Goal: Information Seeking & Learning: Learn about a topic

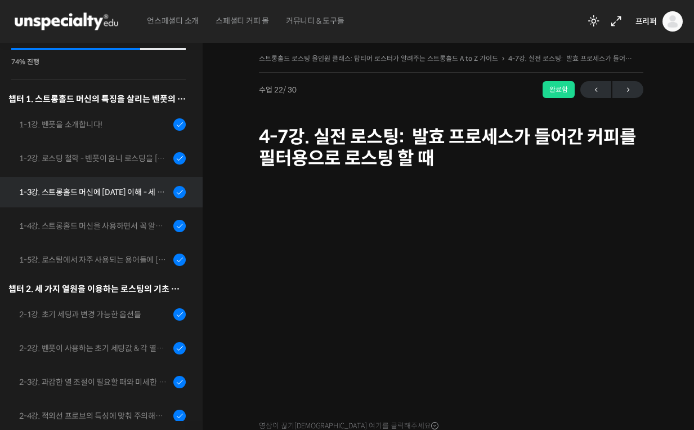
scroll to position [109, 0]
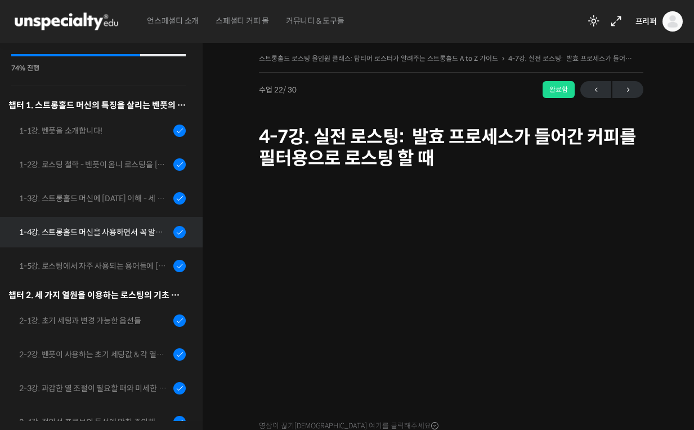
click at [119, 220] on link "1-4강. 스트롱홀드 머신을 사용하면서 꼭 알고 있어야 할 유의사항" at bounding box center [98, 232] width 208 height 30
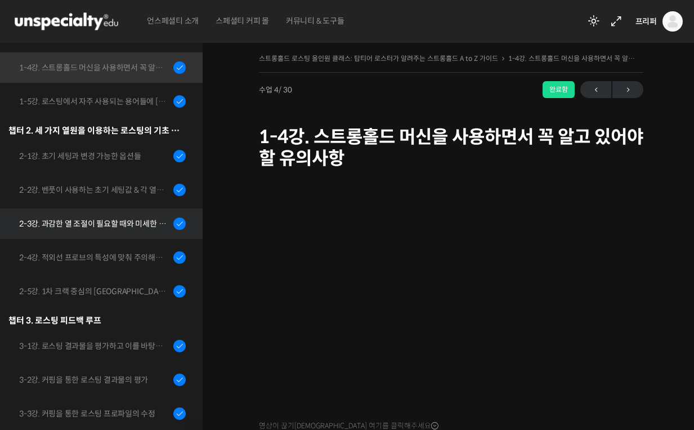
scroll to position [283, 0]
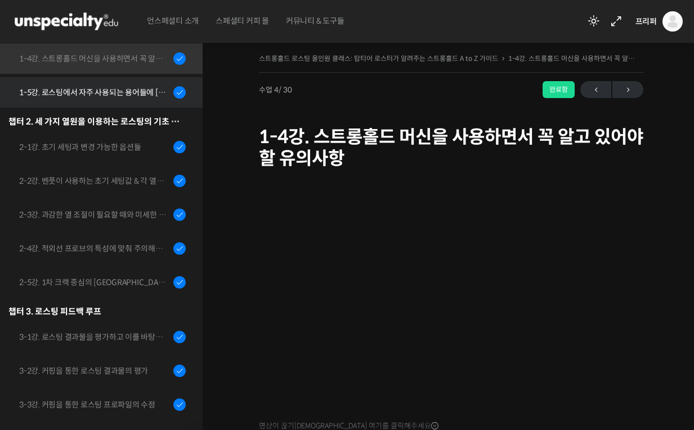
click at [102, 96] on div "1-5강. 로스팅에서 자주 사용되는 용어들에 [DATE] 이해" at bounding box center [94, 92] width 151 height 12
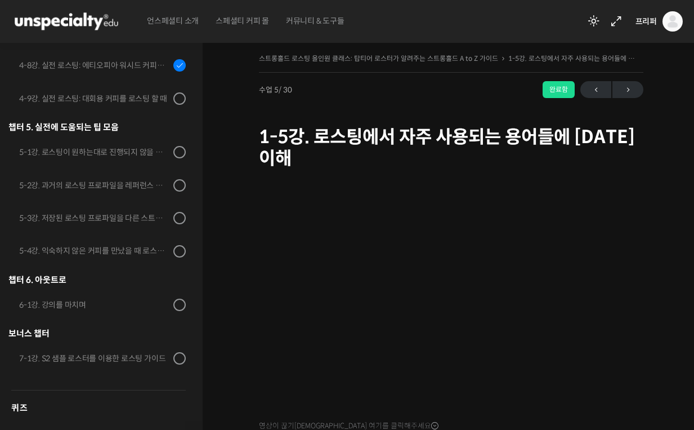
scroll to position [972, 0]
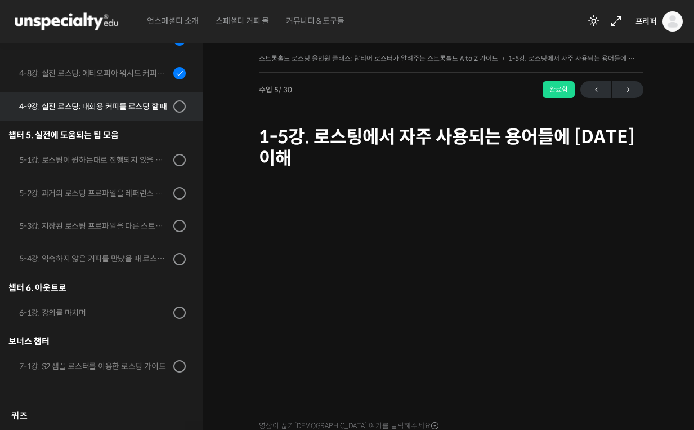
click at [123, 115] on link "4-9강. 실전 로스팅: 대회용 커피를 로스팅 할 때" at bounding box center [98, 106] width 208 height 29
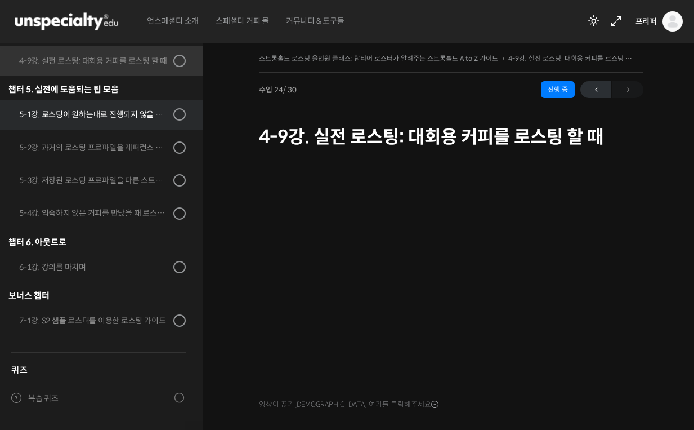
click at [112, 119] on div "5-1강. 로스팅이 원하는대로 진행되지 않을 때, 일관성이 떨어질 때" at bounding box center [94, 114] width 151 height 12
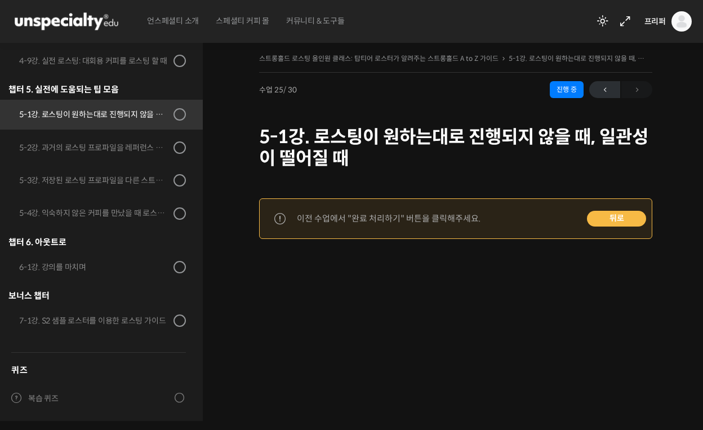
scroll to position [823, 0]
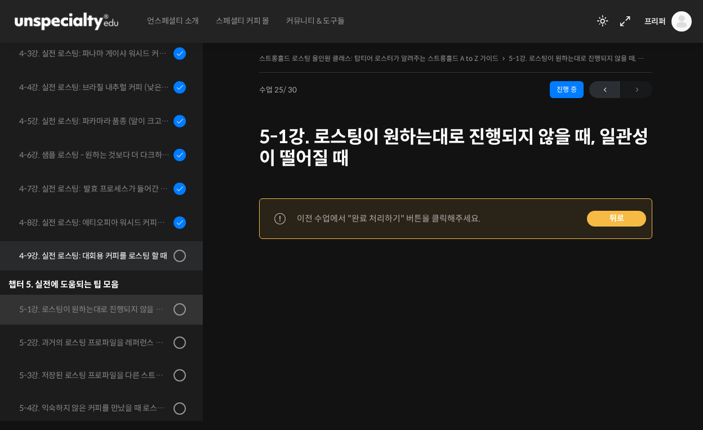
click at [131, 244] on link "4-9강. 실전 로스팅: 대회용 커피를 로스팅 할 때" at bounding box center [98, 255] width 208 height 29
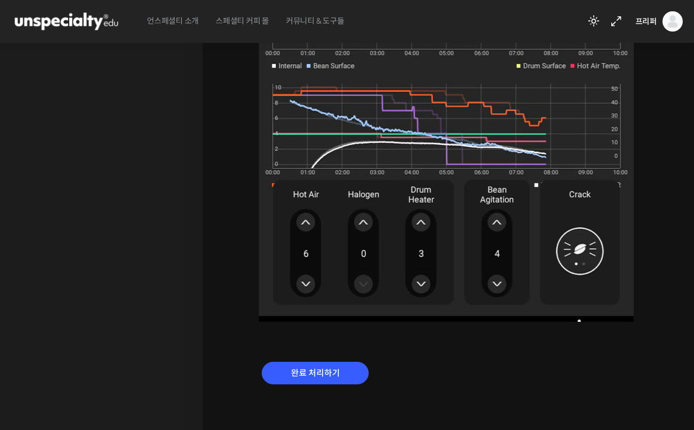
scroll to position [708, 0]
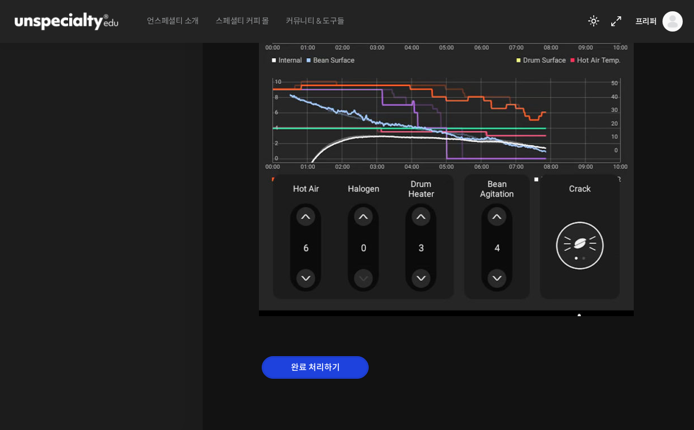
click at [362, 360] on input "완료 처리하기" at bounding box center [315, 367] width 107 height 23
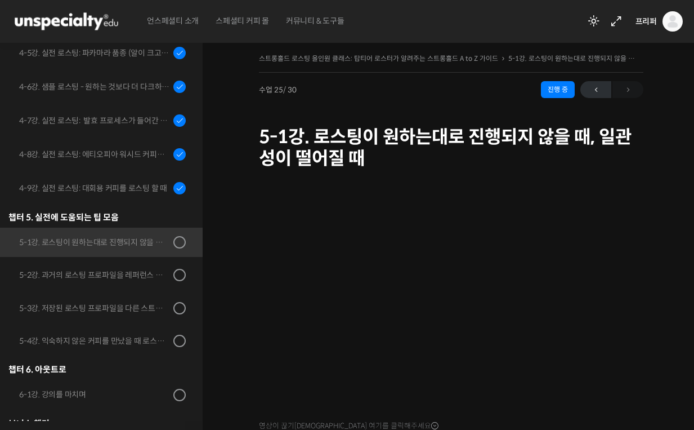
scroll to position [1019, 0]
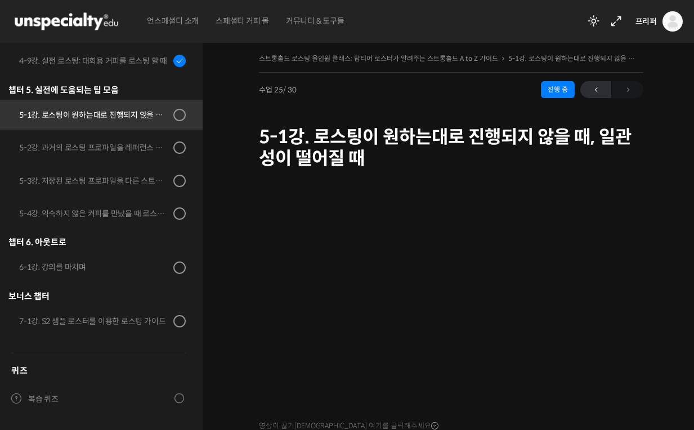
click at [124, 115] on div "5-1강. 로스팅이 원하는대로 진행되지 않을 때, 일관성이 떨어질 때" at bounding box center [94, 115] width 151 height 12
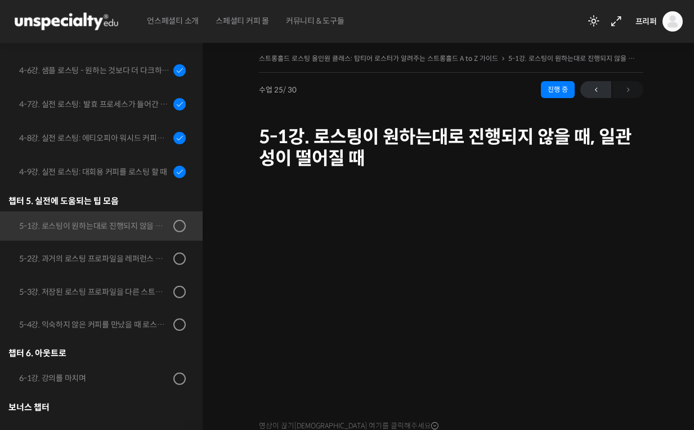
scroll to position [118, 0]
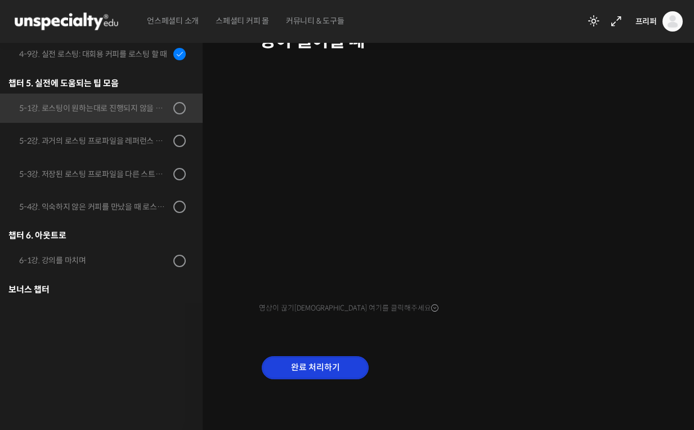
click at [309, 367] on input "완료 처리하기" at bounding box center [315, 367] width 107 height 23
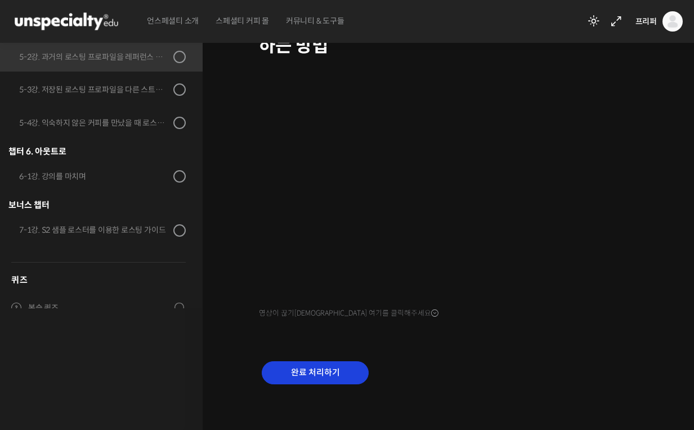
scroll to position [118, 0]
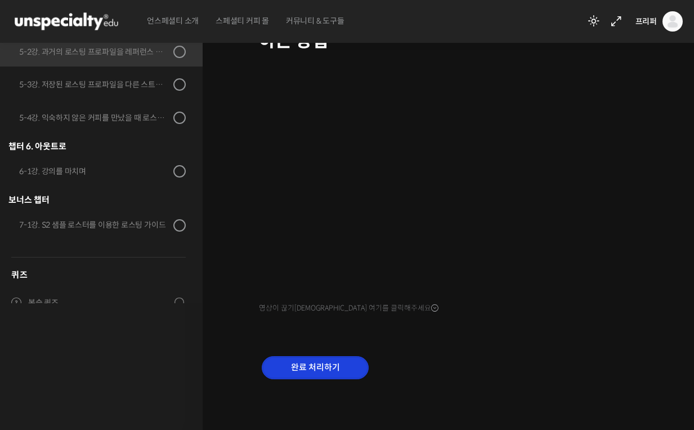
click at [278, 358] on input "완료 처리하기" at bounding box center [315, 367] width 107 height 23
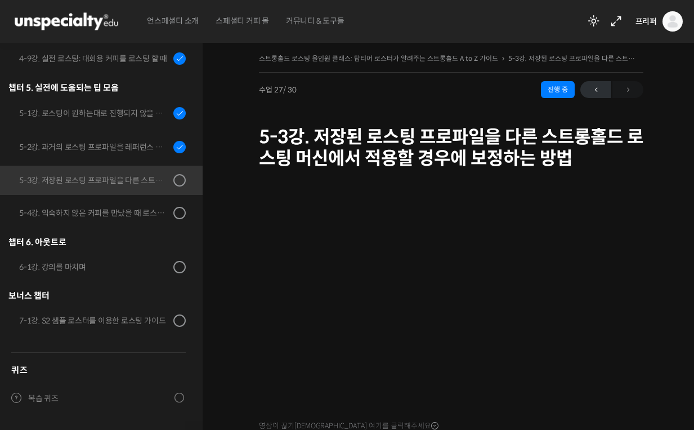
scroll to position [932, 0]
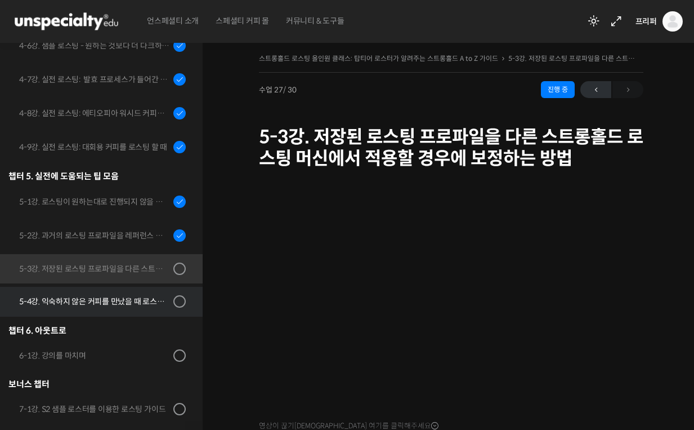
click at [132, 307] on link "5-4강. 익숙하지 않은 커피를 만났을 때 로스팅 전략 세우는 방법" at bounding box center [98, 301] width 208 height 29
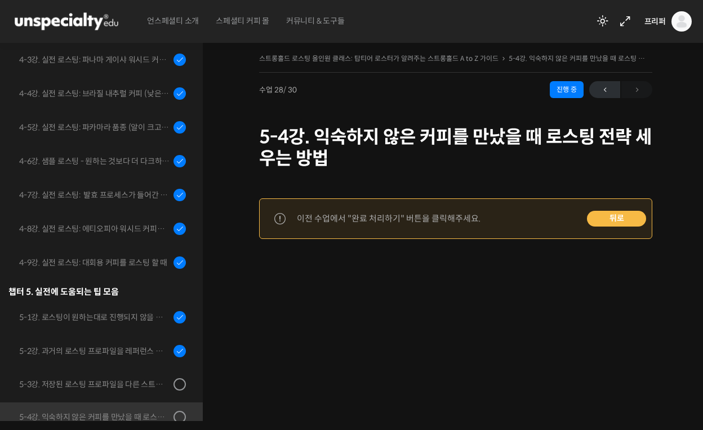
scroll to position [1021, 0]
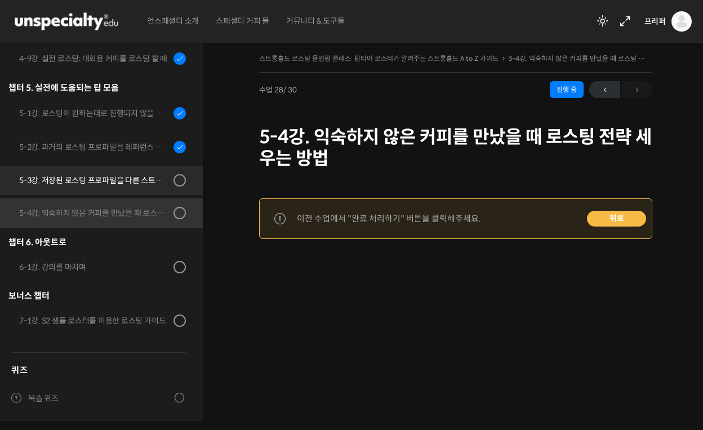
click at [137, 190] on link "5-3강. 저장된 로스팅 프로파일을 다른 스트롱홀드 로스팅 머신에서 적용할 경우에 보정하는 방법" at bounding box center [98, 180] width 208 height 29
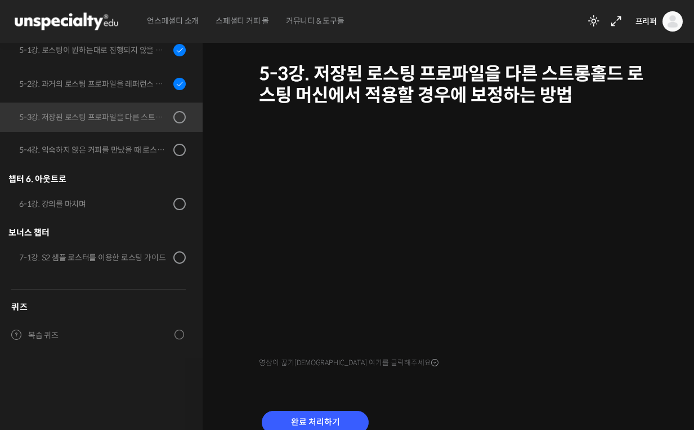
scroll to position [65, 0]
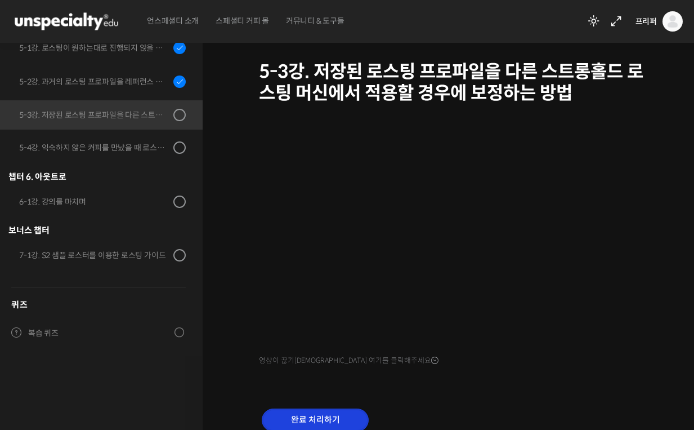
click at [305, 413] on input "완료 처리하기" at bounding box center [315, 419] width 107 height 23
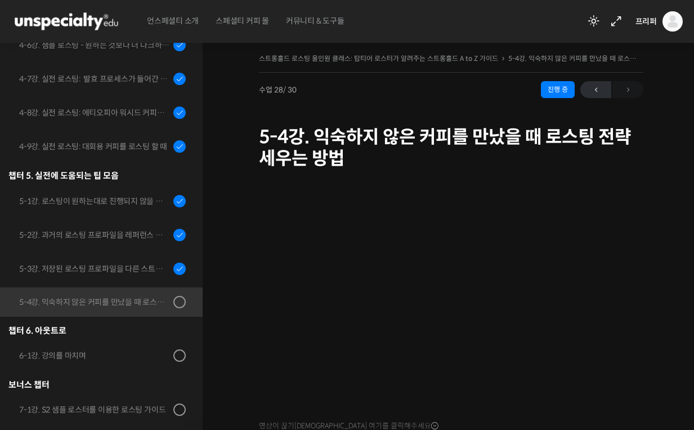
scroll to position [92, 0]
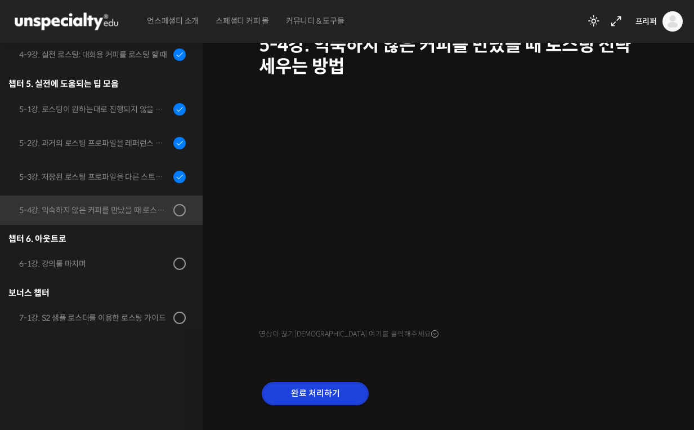
click at [298, 384] on input "완료 처리하기" at bounding box center [315, 393] width 107 height 23
click at [297, 387] on input "완료 처리하기" at bounding box center [315, 393] width 107 height 23
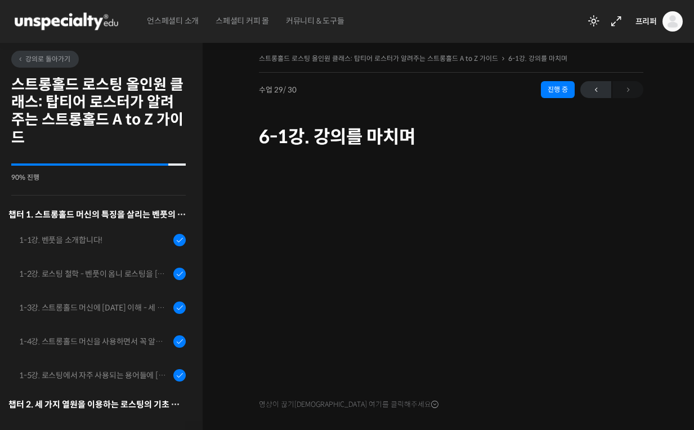
scroll to position [1023, 0]
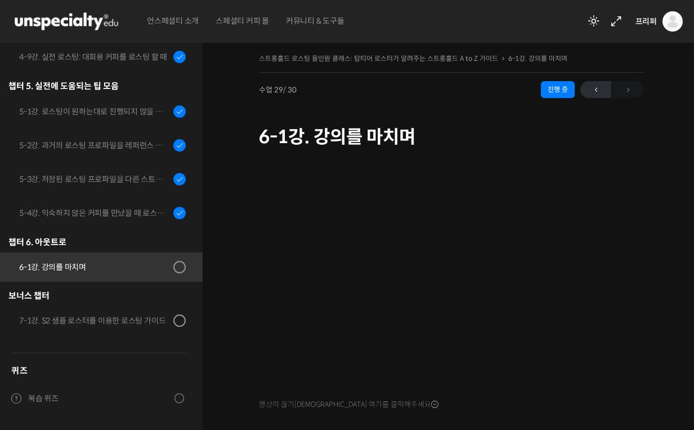
click at [90, 267] on div "6-1강. 강의를 마치며" at bounding box center [94, 267] width 151 height 12
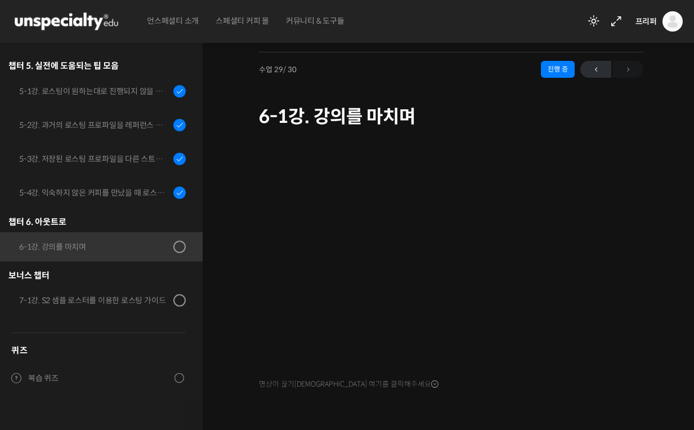
scroll to position [74, 0]
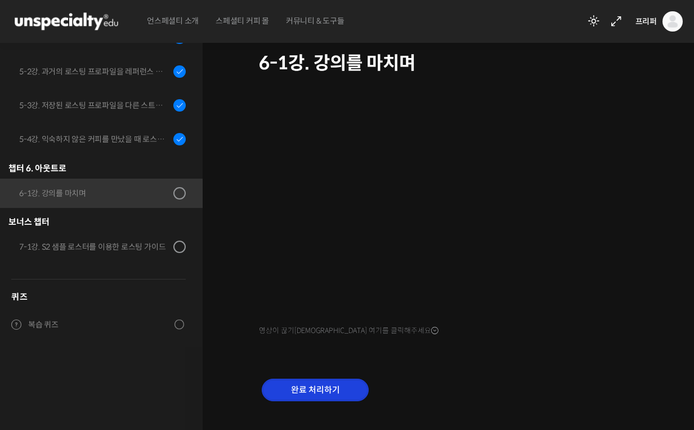
click at [315, 387] on input "완료 처리하기" at bounding box center [315, 389] width 107 height 23
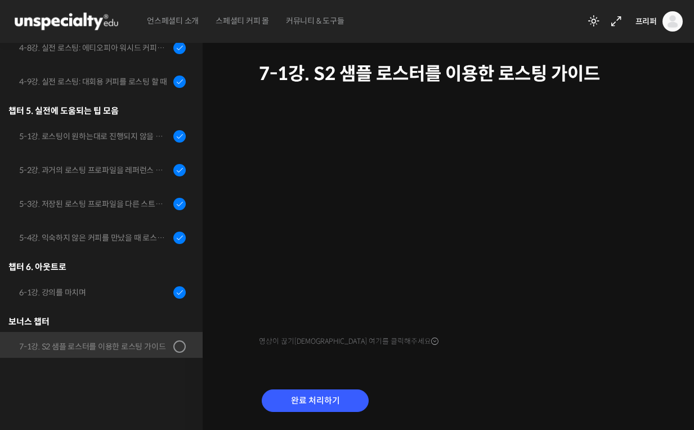
scroll to position [63, 0]
click at [297, 401] on input "완료 처리하기" at bounding box center [315, 400] width 107 height 23
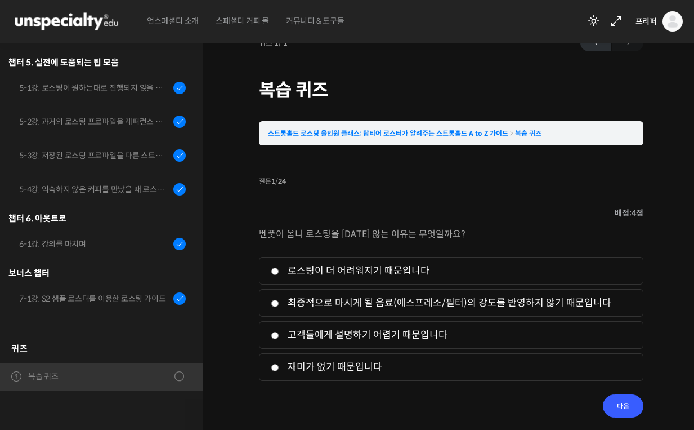
scroll to position [32, 0]
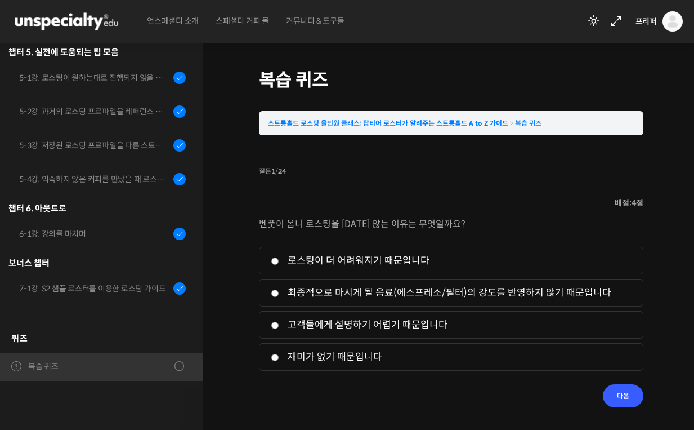
click at [381, 296] on label "최종적으로 마시게 될 음료(에스프레소/필터)의 강도를 반영하지 않기 때문입니다" at bounding box center [451, 292] width 361 height 15
click at [279, 296] on input "최종적으로 마시게 될 음료(에스프레소/필터)의 강도를 반영하지 않기 때문입니다" at bounding box center [275, 292] width 8 height 7
radio input "true"
click at [617, 390] on input "다음" at bounding box center [623, 395] width 41 height 23
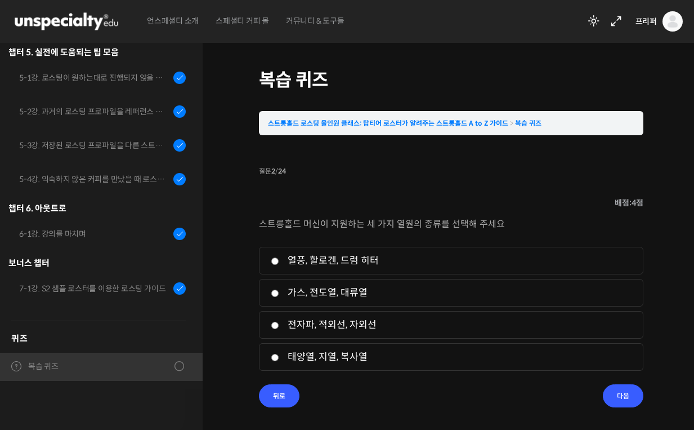
click at [278, 264] on input "열풍, 할로겐, 드럼 히터" at bounding box center [275, 260] width 8 height 7
radio input "true"
click at [618, 394] on input "다음" at bounding box center [623, 395] width 41 height 23
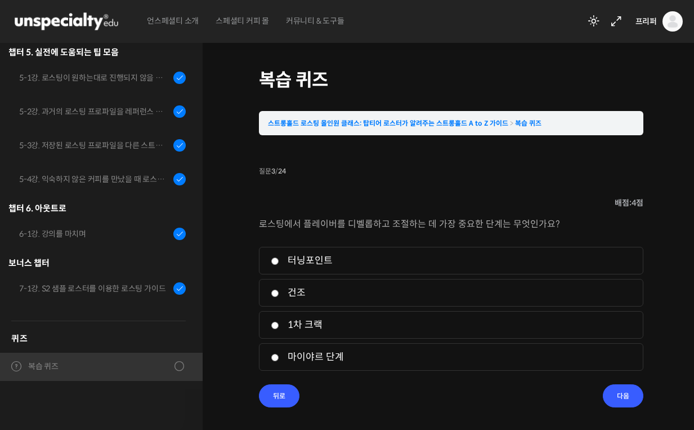
click at [279, 323] on input "1차 크랙" at bounding box center [275, 325] width 8 height 7
radio input "true"
click at [626, 394] on input "다음" at bounding box center [623, 395] width 41 height 23
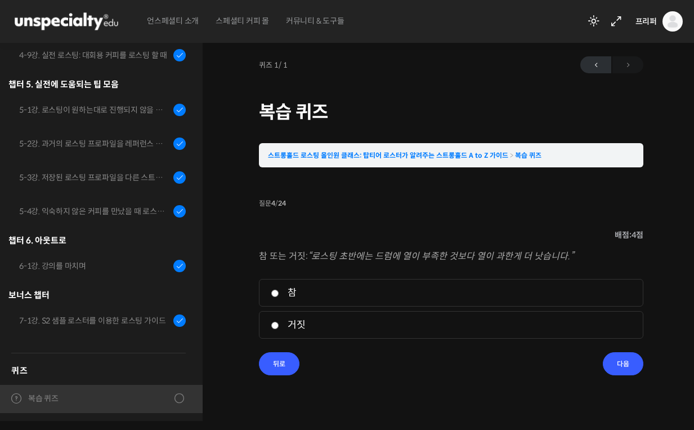
scroll to position [0, 0]
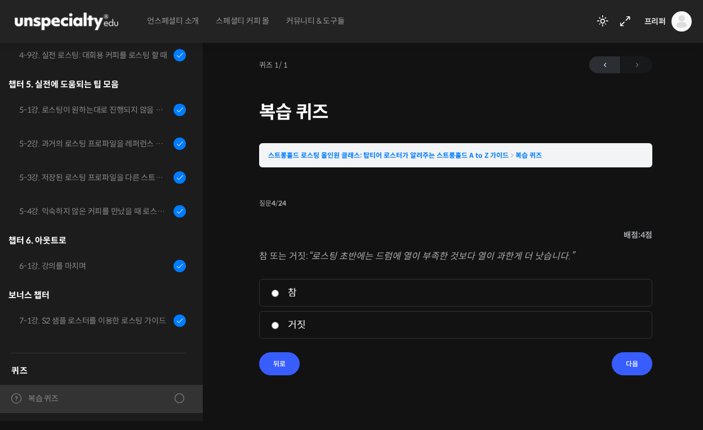
click at [296, 287] on label "참" at bounding box center [455, 292] width 369 height 15
click at [279, 289] on input "참" at bounding box center [275, 292] width 8 height 7
radio input "true"
click at [640, 367] on input "다음" at bounding box center [632, 363] width 41 height 23
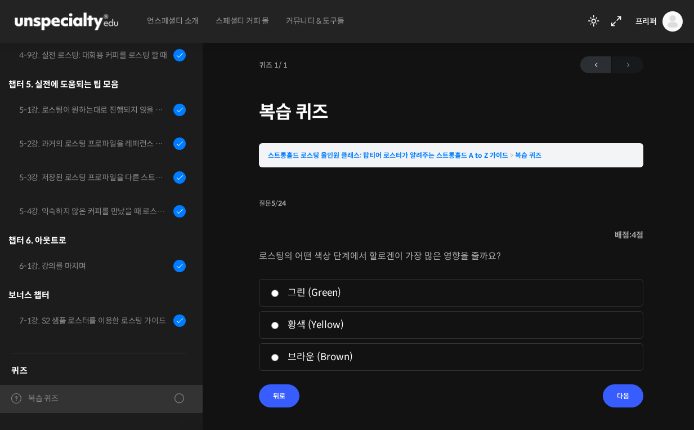
click at [306, 354] on label "브라운 (Brown)" at bounding box center [451, 356] width 361 height 15
click at [279, 354] on input "브라운 (Brown)" at bounding box center [275, 357] width 8 height 7
radio input "true"
click at [616, 398] on input "다음" at bounding box center [623, 395] width 41 height 23
click at [299, 323] on label "열풍" at bounding box center [451, 324] width 361 height 15
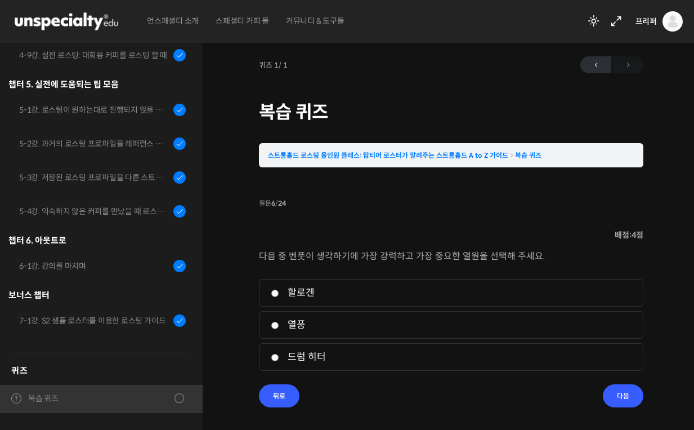
click at [279, 323] on input "열풍" at bounding box center [275, 325] width 8 height 7
radio input "true"
click at [616, 406] on input "다음" at bounding box center [623, 395] width 41 height 23
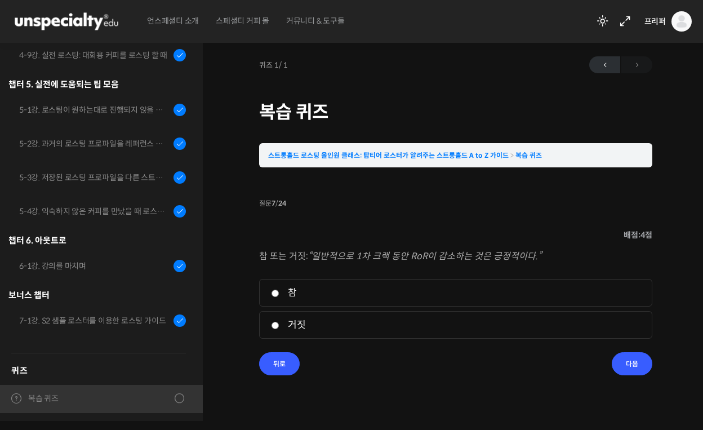
click at [296, 291] on label "참" at bounding box center [455, 292] width 369 height 15
click at [279, 291] on input "참" at bounding box center [275, 292] width 8 height 7
radio input "true"
click at [626, 361] on input "다음" at bounding box center [632, 363] width 41 height 23
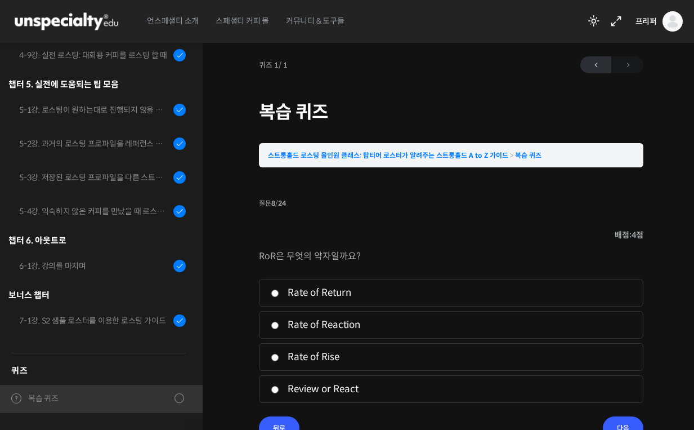
click at [328, 358] on label "Rate of Rise" at bounding box center [451, 356] width 361 height 15
click at [279, 358] on input "Rate of Rise" at bounding box center [275, 357] width 8 height 7
radio input "true"
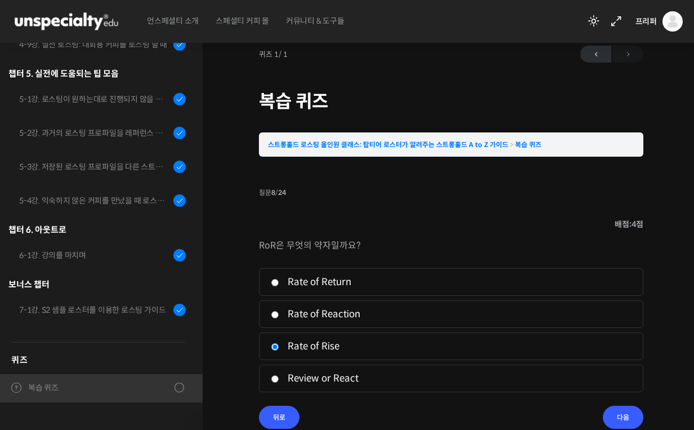
scroll to position [18, 0]
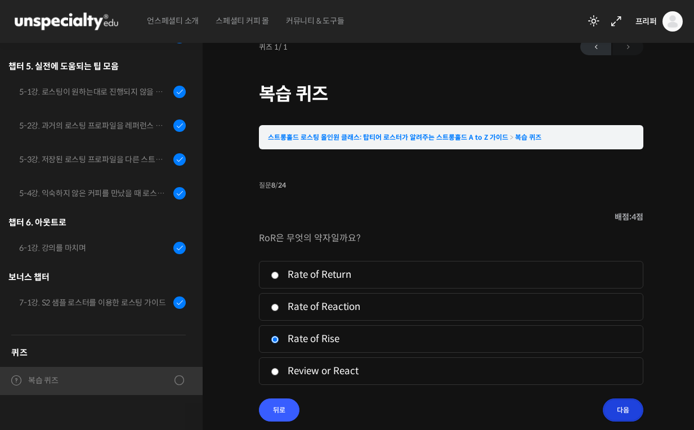
click at [612, 405] on input "다음" at bounding box center [623, 409] width 41 height 23
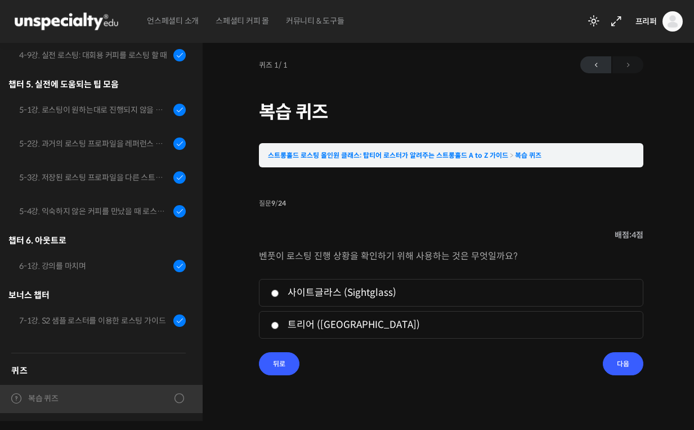
scroll to position [0, 0]
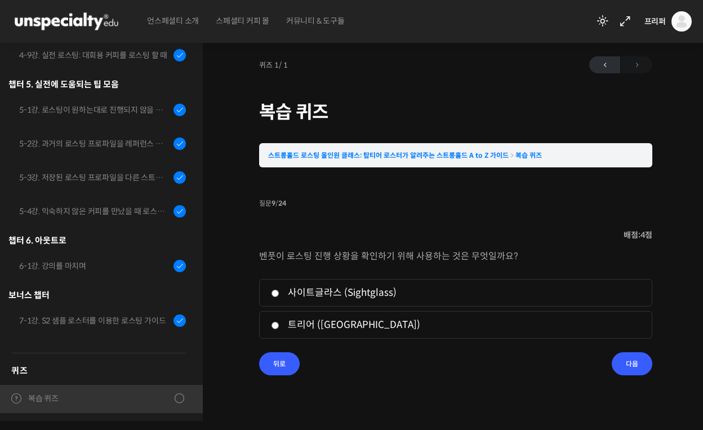
click at [318, 298] on label "사이트글라스 (Sightglass)" at bounding box center [455, 292] width 369 height 15
click at [279, 297] on input "사이트글라스 (Sightglass)" at bounding box center [275, 292] width 8 height 7
radio input "true"
click at [633, 365] on input "다음" at bounding box center [632, 363] width 41 height 23
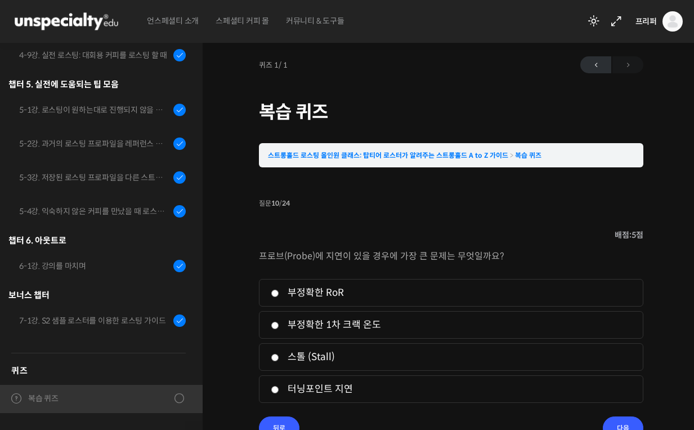
click at [309, 360] on label "스톨 (Stall)" at bounding box center [451, 356] width 361 height 15
click at [279, 360] on input "스톨 (Stall)" at bounding box center [275, 357] width 8 height 7
radio input "true"
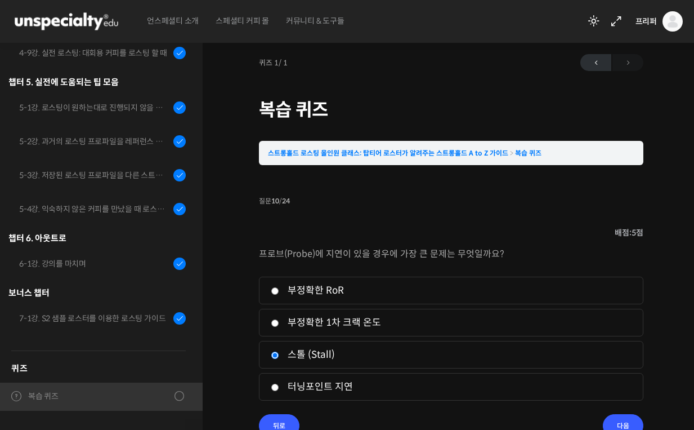
scroll to position [5, 0]
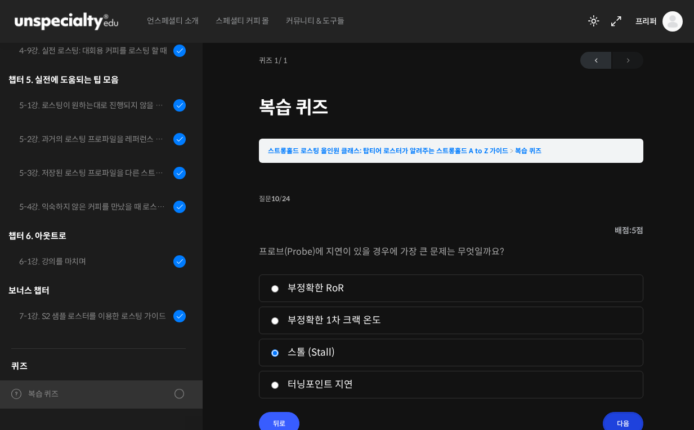
click at [614, 420] on input "다음" at bounding box center [623, 423] width 41 height 23
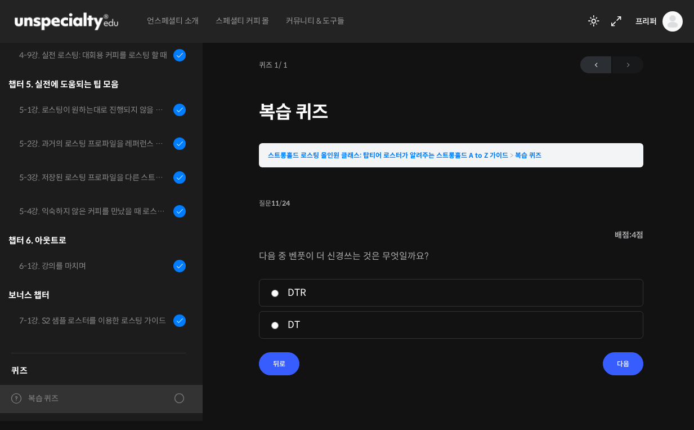
scroll to position [0, 0]
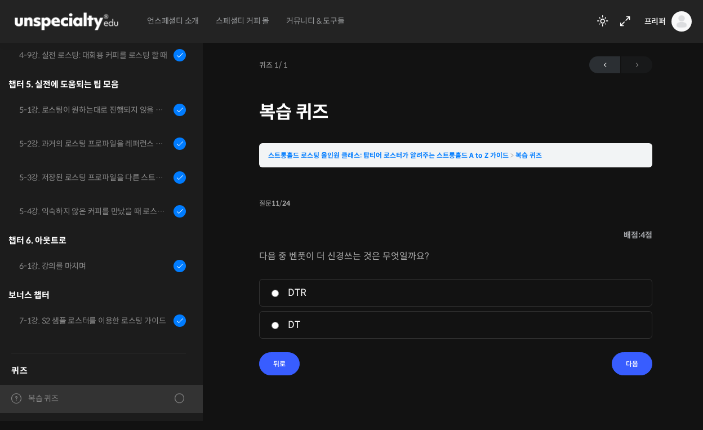
click at [294, 320] on label "DT" at bounding box center [455, 324] width 369 height 15
click at [279, 322] on input "DT" at bounding box center [275, 325] width 8 height 7
radio input "true"
click at [624, 364] on input "다음" at bounding box center [632, 363] width 41 height 23
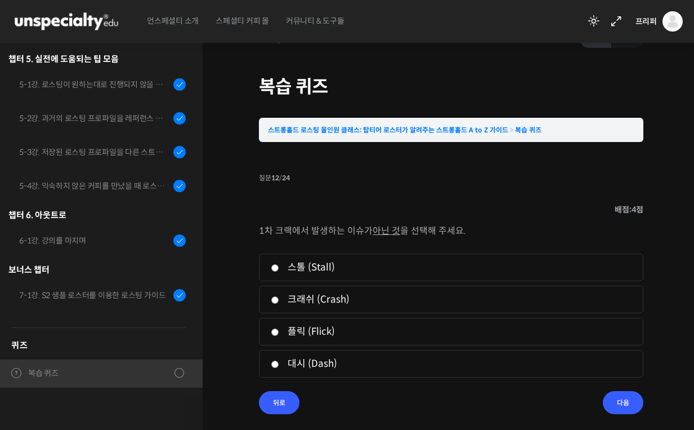
scroll to position [32, 0]
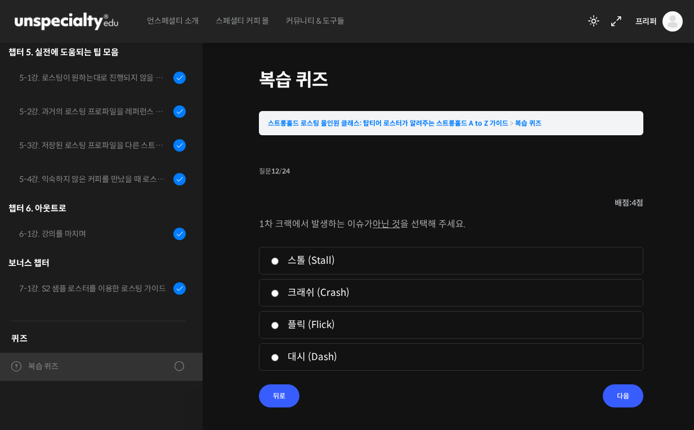
click at [316, 356] on label "대시 (Dash)" at bounding box center [451, 356] width 361 height 15
click at [279, 356] on input "대시 (Dash)" at bounding box center [275, 357] width 8 height 7
radio input "true"
click at [667, 410] on div "퀴즈 1 / 1 2026년 09월 19일 5:43 오후 ← 이전 복습 퀴즈 스트롱홀드 로스팅 올인원 클래스: 탑티어 로스터가 알려주는 스트롱홀…" at bounding box center [451, 216] width 497 height 428
click at [627, 398] on input "다음" at bounding box center [623, 395] width 41 height 23
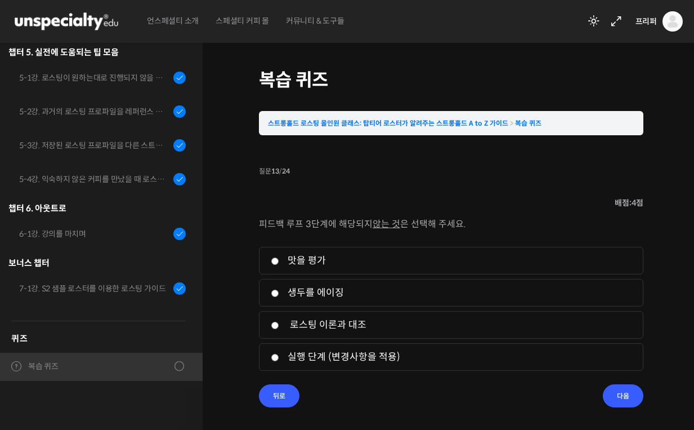
click at [280, 287] on label "생두를 에이징" at bounding box center [451, 292] width 361 height 15
click at [279, 289] on input "생두를 에이징" at bounding box center [275, 292] width 8 height 7
radio input "true"
click at [610, 399] on input "다음" at bounding box center [623, 395] width 41 height 23
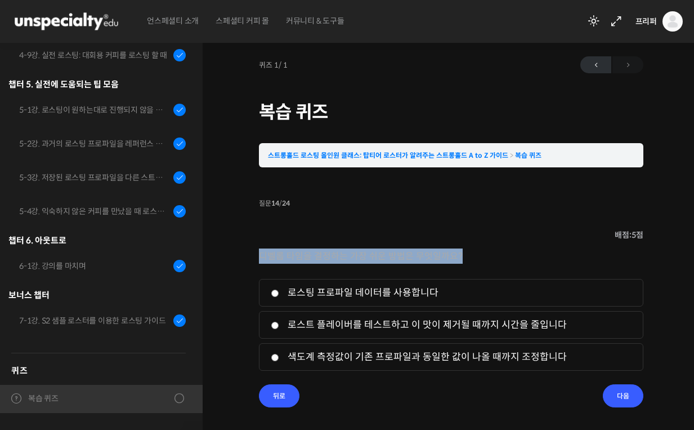
drag, startPoint x: 261, startPoint y: 258, endPoint x: 497, endPoint y: 257, distance: 235.9
click at [497, 257] on p "디벨롭 타임을 결정하는 가장 쉬운 방법은 무엇일까요?" at bounding box center [451, 255] width 385 height 15
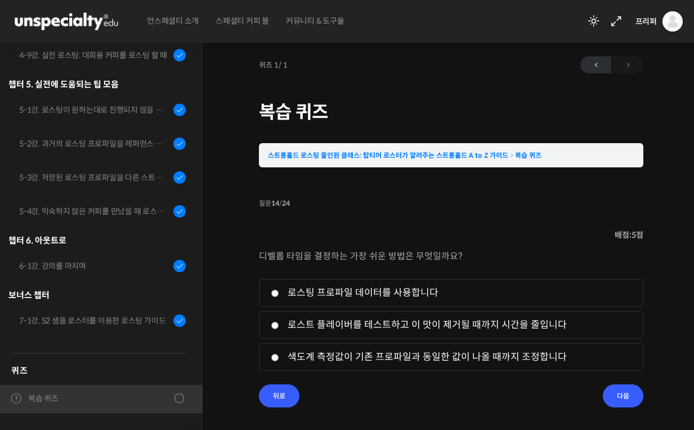
click at [502, 270] on div "디벨롭 타임을 결정하는 가장 쉬운 방법은 무엇일까요? 1. 로스팅 프로파일 데이터를 사용합니다 2. 로스트 플레이버를 테스트하고 이 맛이 제거…" at bounding box center [451, 316] width 385 height 136
click at [350, 330] on label "로스트 플레이버를 테스트하고 이 맛이 제거될 때까지 시간을 줄입니다" at bounding box center [451, 324] width 361 height 15
click at [279, 329] on input "로스트 플레이버를 테스트하고 이 맛이 제거될 때까지 시간을 줄입니다" at bounding box center [275, 325] width 8 height 7
radio input "true"
click at [633, 392] on input "다음" at bounding box center [623, 395] width 41 height 23
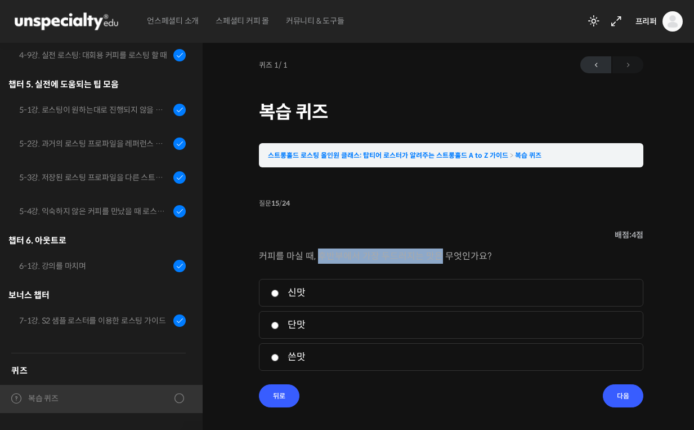
drag, startPoint x: 319, startPoint y: 261, endPoint x: 436, endPoint y: 263, distance: 116.6
click at [436, 263] on p "커피를 마실 때, 후반부에서 가장 두드러지는 맛은 무엇인가요?" at bounding box center [451, 255] width 385 height 15
click at [328, 370] on li "3. 쓴맛" at bounding box center [451, 357] width 385 height 28
click at [521, 363] on label "쓴맛" at bounding box center [451, 356] width 361 height 15
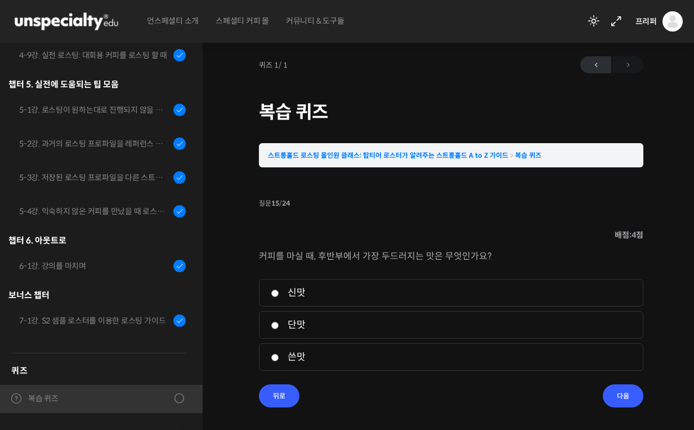
click at [279, 361] on input "쓴맛" at bounding box center [275, 357] width 8 height 7
radio input "true"
click at [621, 389] on input "다음" at bounding box center [623, 395] width 41 height 23
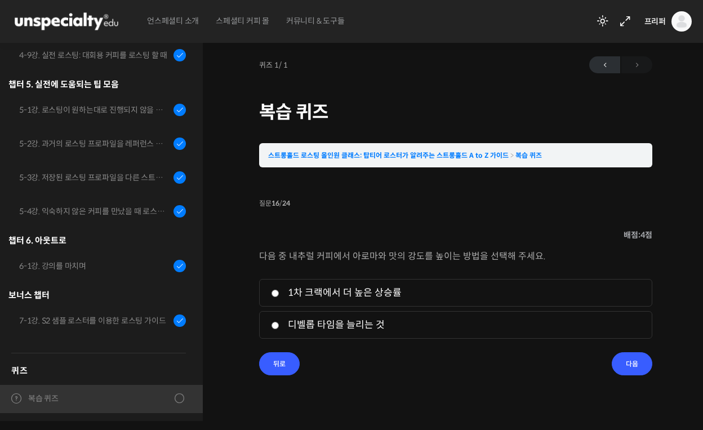
click at [355, 302] on li "1. 1차 크랙에서 더 높은 상승률" at bounding box center [455, 293] width 393 height 28
click at [400, 296] on label "1차 크랙에서 더 높은 상승률" at bounding box center [455, 292] width 369 height 15
click at [279, 296] on input "1차 크랙에서 더 높은 상승률" at bounding box center [275, 292] width 8 height 7
radio input "true"
click at [621, 360] on input "다음" at bounding box center [632, 363] width 41 height 23
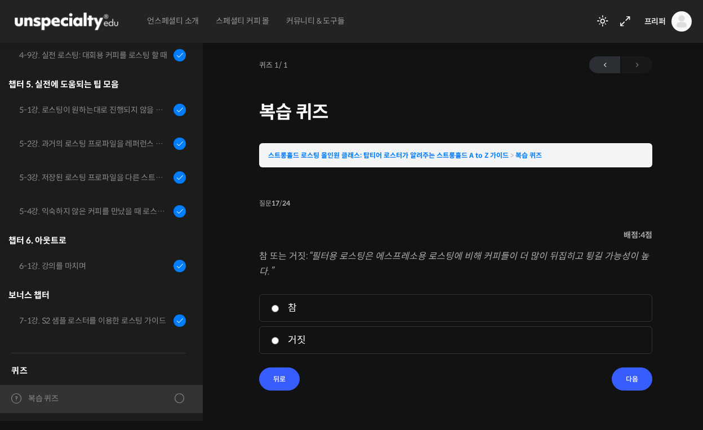
click at [435, 301] on label "참" at bounding box center [455, 307] width 369 height 15
click at [279, 305] on input "참" at bounding box center [275, 308] width 8 height 7
radio input "true"
click at [612, 373] on li "질문 17 / 24 17 . 질문 배점: 4 점 참 또는 거짓: “필터용 로스팅은 에스프레소용 로스팅에 비해 커피들이 더 많이 뒤집히고 튕길 …" at bounding box center [455, 292] width 393 height 195
click at [635, 382] on input "다음" at bounding box center [632, 378] width 41 height 23
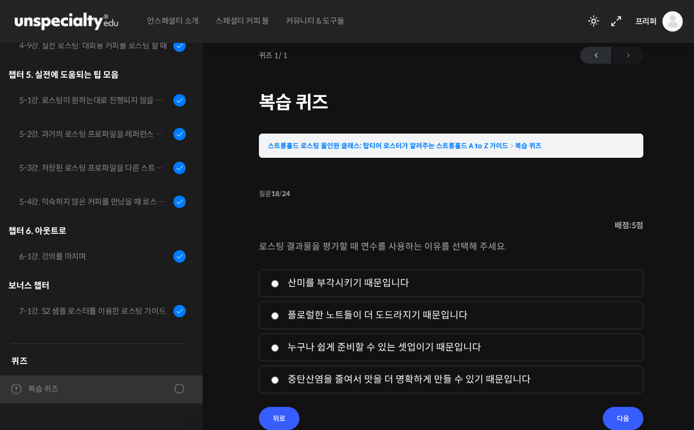
scroll to position [11, 0]
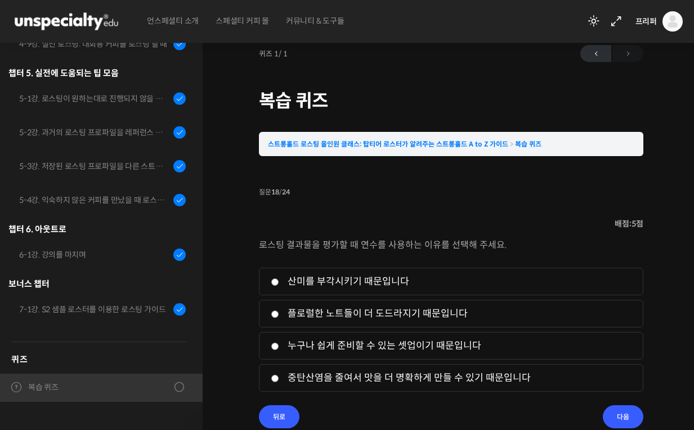
click at [324, 374] on label "중탄산염을 줄여서 맛을 더 명확하게 만들 수 있기 때문입니다" at bounding box center [451, 377] width 361 height 15
click at [279, 374] on input "중탄산염을 줄여서 맛을 더 명확하게 만들 수 있기 때문입니다" at bounding box center [275, 377] width 8 height 7
radio input "true"
click at [632, 413] on input "다음" at bounding box center [623, 416] width 41 height 23
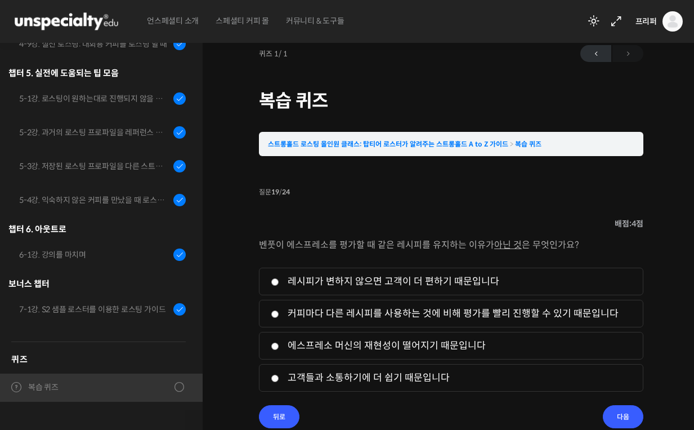
click at [386, 369] on li "4. 고객들과 소통하기에 더 쉽기 때문입니다" at bounding box center [451, 378] width 385 height 28
click at [434, 382] on label "고객들과 소통하기에 더 쉽기 때문입니다" at bounding box center [451, 377] width 361 height 15
click at [279, 382] on input "고객들과 소통하기에 더 쉽기 때문입니다" at bounding box center [275, 377] width 8 height 7
radio input "true"
click at [392, 378] on label "고객들과 소통하기에 더 쉽기 때문입니다" at bounding box center [451, 377] width 361 height 15
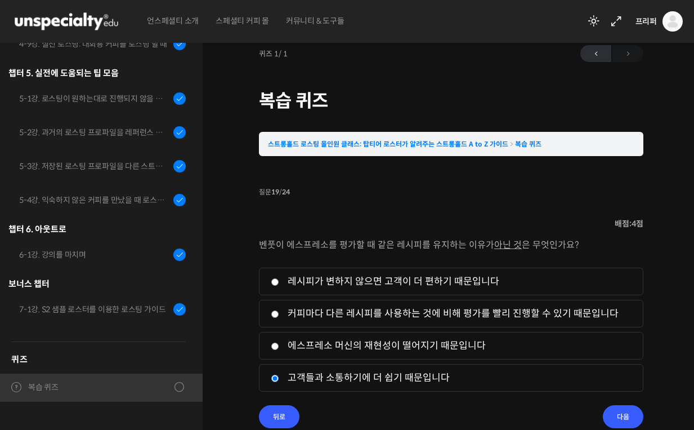
click at [279, 378] on input "고객들과 소통하기에 더 쉽기 때문입니다" at bounding box center [275, 377] width 8 height 7
click at [614, 409] on input "다음" at bounding box center [623, 416] width 41 height 23
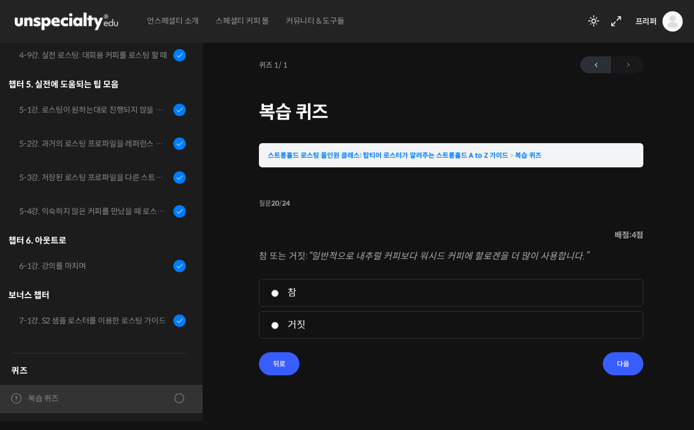
scroll to position [0, 0]
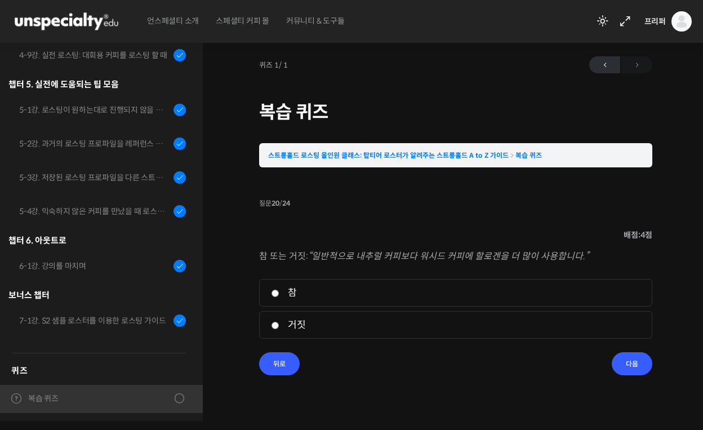
click at [313, 289] on label "참" at bounding box center [455, 292] width 369 height 15
click at [279, 289] on input "참" at bounding box center [275, 292] width 8 height 7
radio input "true"
click at [627, 360] on input "다음" at bounding box center [632, 363] width 41 height 23
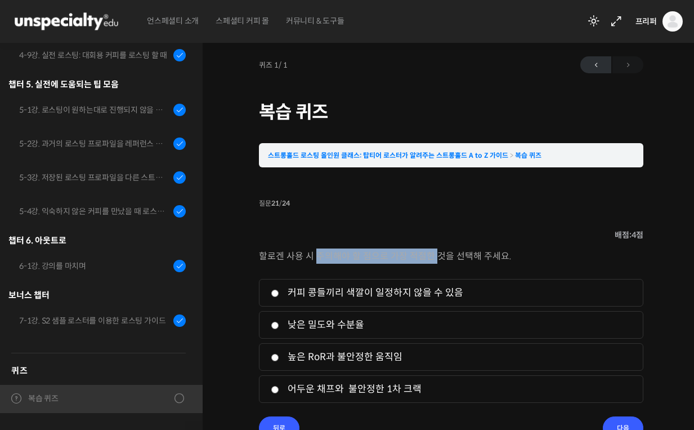
drag, startPoint x: 315, startPoint y: 257, endPoint x: 434, endPoint y: 255, distance: 118.3
click at [434, 255] on p "할로겐 사용 시 주의해야 할 점으로 가장 적절한 것을 선택해 주세요." at bounding box center [451, 255] width 385 height 15
click at [468, 268] on div "할로겐 사용 시 주의해야 할 점으로 가장 적절한 것을 선택해 주세요. 1. 커피 콩들끼리 색깔이 일정하지 않을 수 있음 2. 낮은 밀도와 수분…" at bounding box center [451, 332] width 385 height 168
click at [445, 294] on label "커피 콩들끼리 색깔이 일정하지 않을 수 있음" at bounding box center [451, 292] width 361 height 15
click at [279, 294] on input "커피 콩들끼리 색깔이 일정하지 않을 수 있음" at bounding box center [275, 292] width 8 height 7
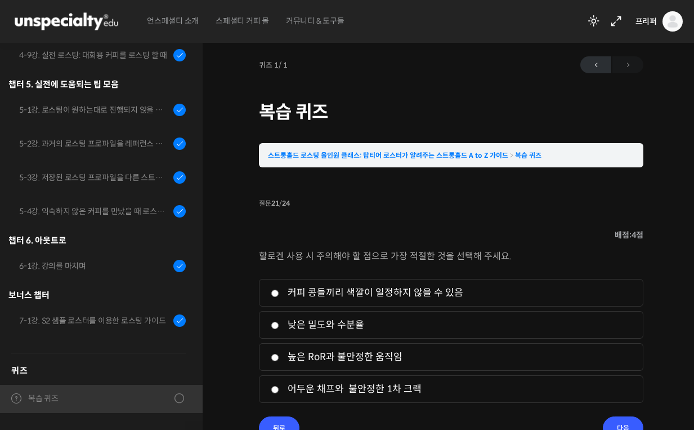
radio input "true"
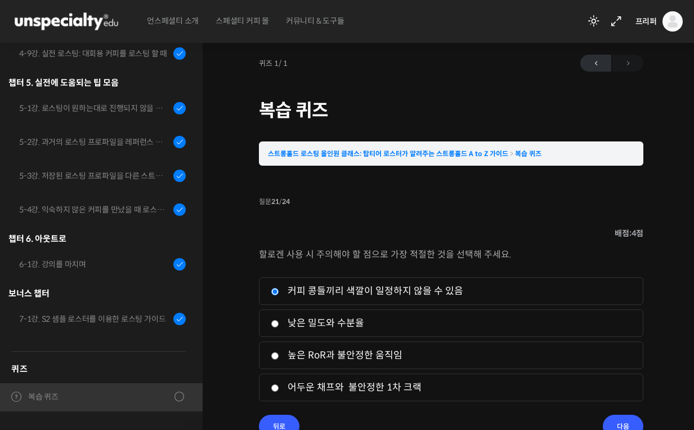
scroll to position [2, 0]
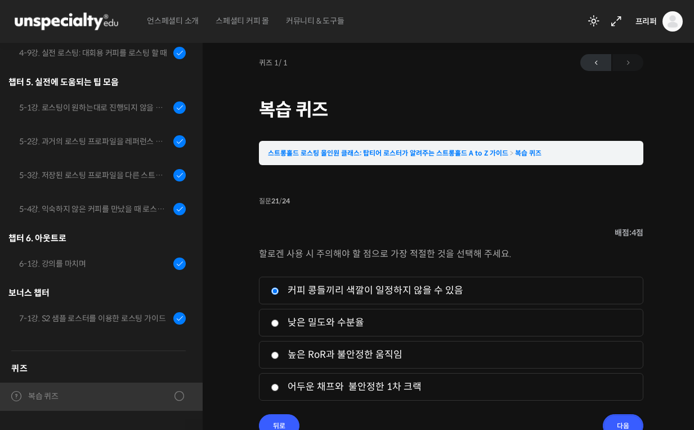
click at [627, 424] on input "다음" at bounding box center [623, 425] width 41 height 23
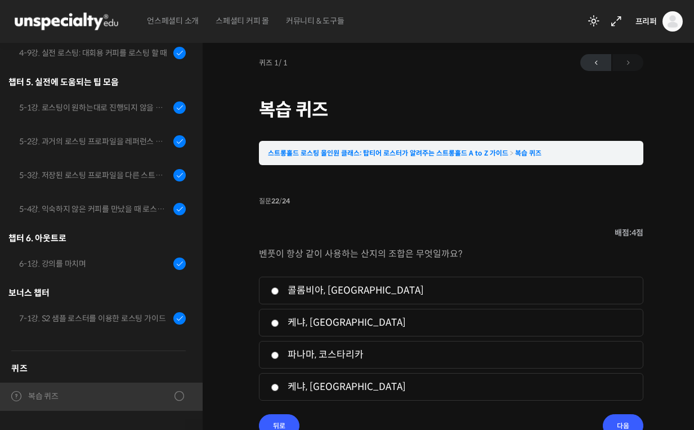
click at [320, 385] on label "케냐, 콜롬비아" at bounding box center [451, 386] width 361 height 15
click at [279, 385] on input "케냐, 콜롬비아" at bounding box center [275, 386] width 8 height 7
radio input "true"
click at [606, 421] on input "다음" at bounding box center [623, 425] width 41 height 23
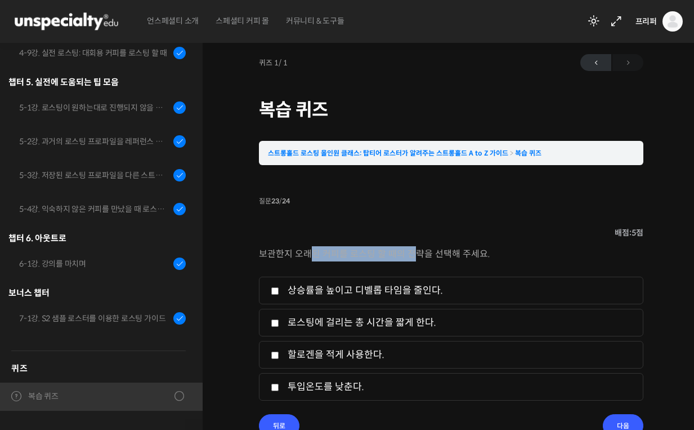
drag, startPoint x: 310, startPoint y: 253, endPoint x: 432, endPoint y: 267, distance: 123.0
click at [418, 256] on p "보관한지 오래된 커피를 로스팅 할 때의 전략을 선택해 주세요." at bounding box center [451, 253] width 385 height 15
click at [453, 280] on li "1. 상승률을 높이고 디벨롭 타임을 줄인다." at bounding box center [451, 290] width 385 height 28
click at [411, 297] on label "상승률을 높이고 디벨롭 타임을 줄인다." at bounding box center [451, 290] width 361 height 15
click at [279, 294] on input "상승률을 높이고 디벨롭 타임을 줄인다." at bounding box center [275, 290] width 8 height 7
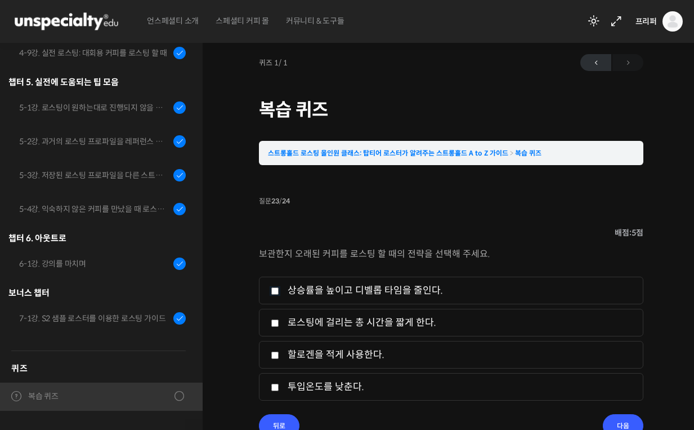
checkbox input "true"
click at [617, 422] on input "다음" at bounding box center [623, 425] width 41 height 23
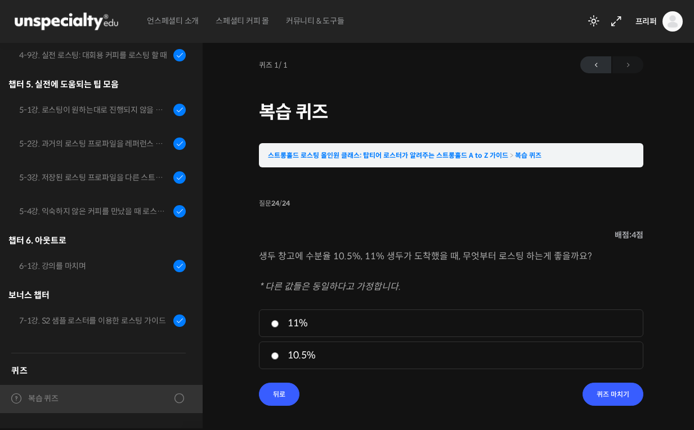
scroll to position [0, 0]
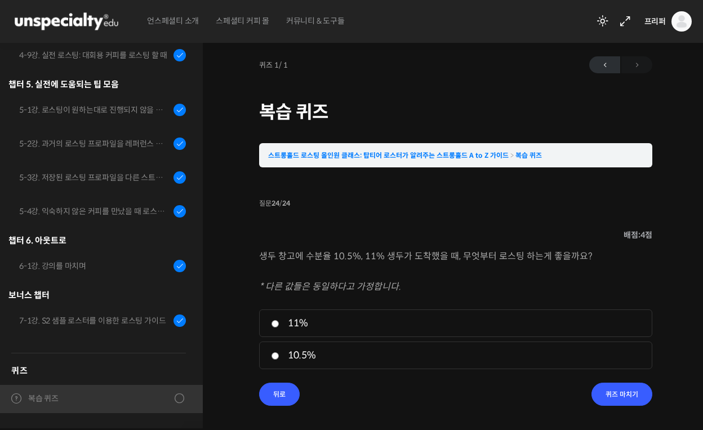
click at [302, 326] on label "11%" at bounding box center [455, 322] width 369 height 15
click at [279, 326] on input "11%" at bounding box center [275, 323] width 8 height 7
radio input "true"
click at [608, 383] on input "퀴즈 마치기" at bounding box center [621, 393] width 61 height 23
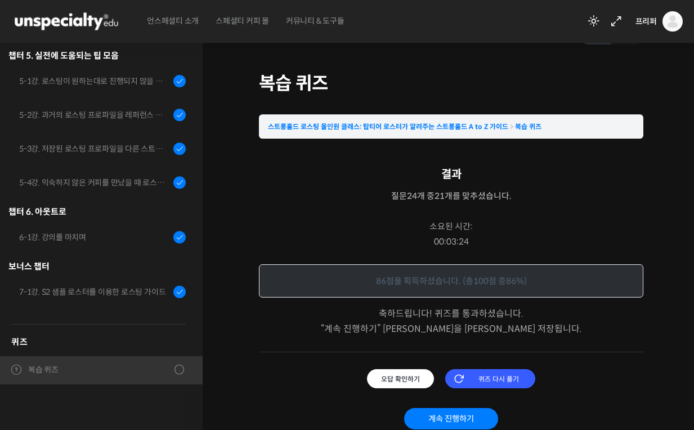
scroll to position [37, 0]
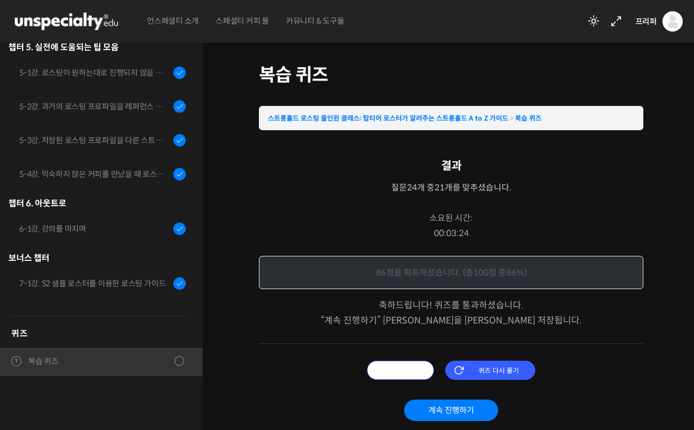
click at [408, 368] on input "오답 확인하기" at bounding box center [400, 369] width 67 height 19
click at [401, 375] on input "오답 확인하기" at bounding box center [400, 369] width 67 height 19
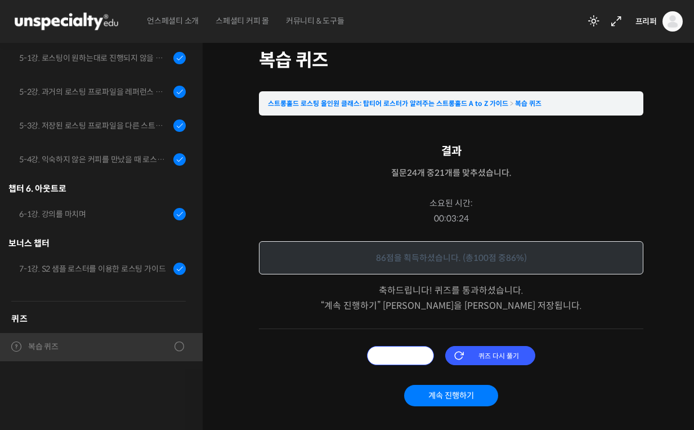
scroll to position [73, 0]
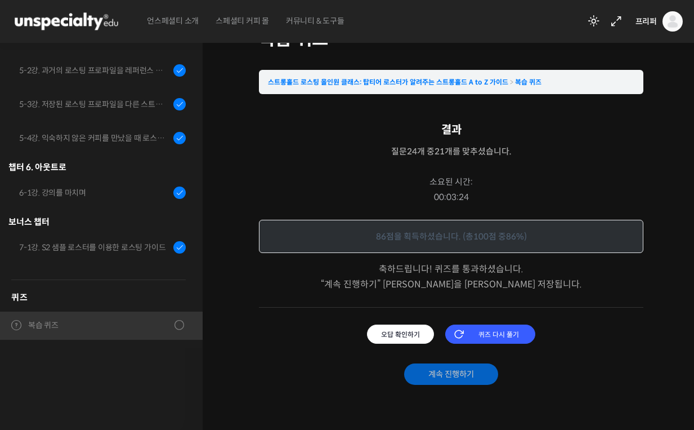
click at [449, 373] on link "계속 진행하기" at bounding box center [451, 373] width 94 height 21
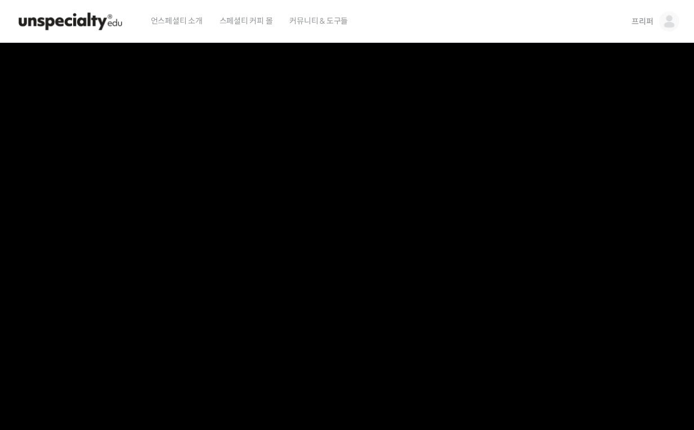
scroll to position [715, 0]
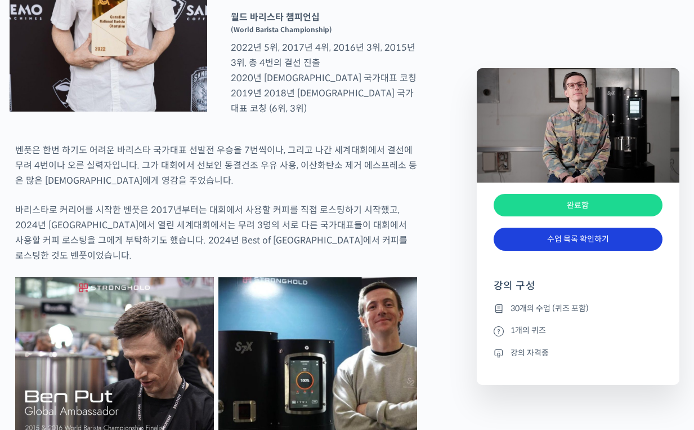
click at [551, 235] on link "수업 목록 확인하기" at bounding box center [578, 238] width 169 height 23
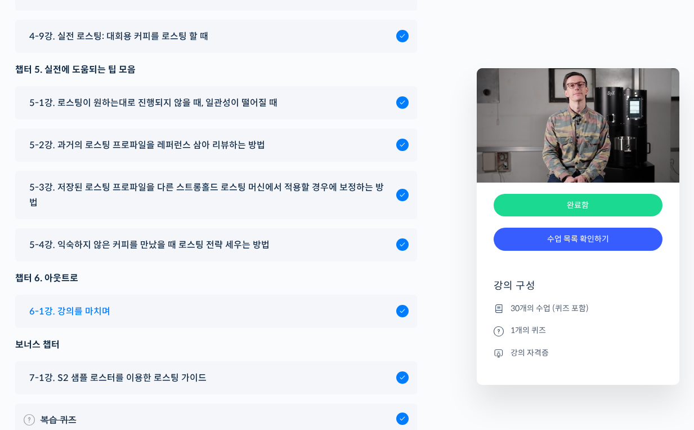
scroll to position [6822, 0]
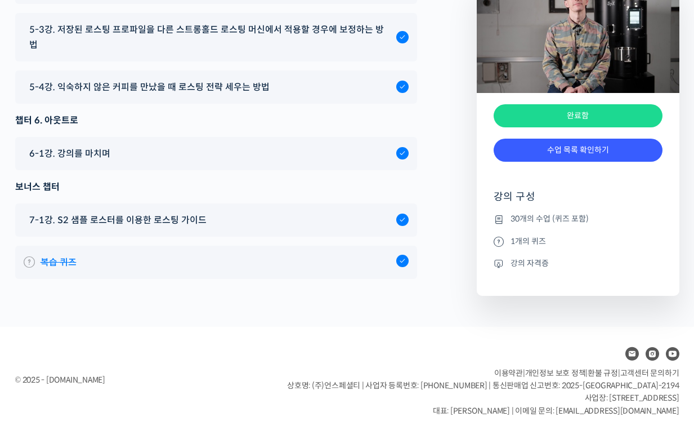
click at [61, 257] on span "복습 퀴즈" at bounding box center [59, 262] width 36 height 15
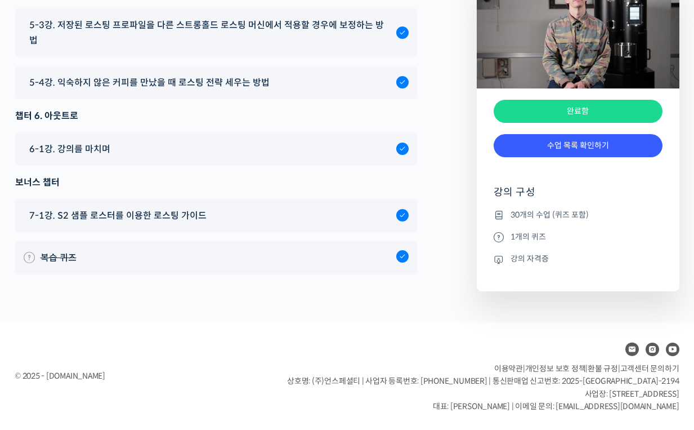
scroll to position [6822, 0]
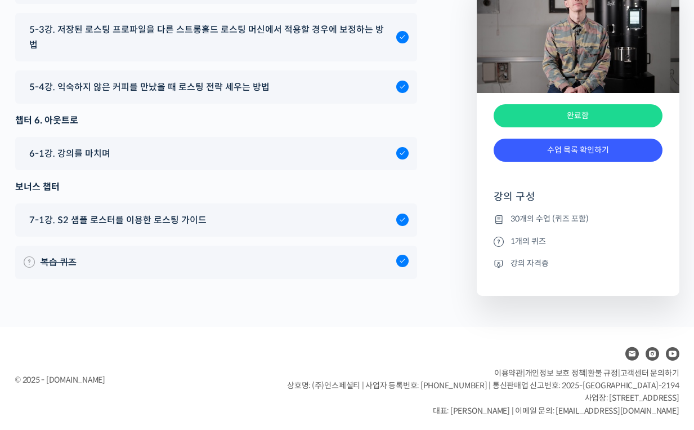
click at [560, 111] on div "완료함" at bounding box center [578, 115] width 169 height 23
click at [497, 259] on icon at bounding box center [499, 264] width 10 height 14
click at [524, 260] on li "강의 자격증" at bounding box center [578, 263] width 169 height 14
click at [523, 234] on li "1개의 퀴즈" at bounding box center [578, 241] width 169 height 14
click at [521, 216] on li "30개의 수업 (퀴즈 포함)" at bounding box center [578, 219] width 169 height 14
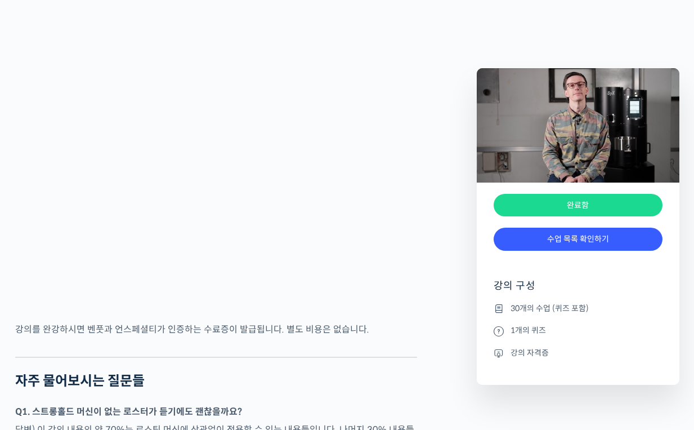
scroll to position [4506, 0]
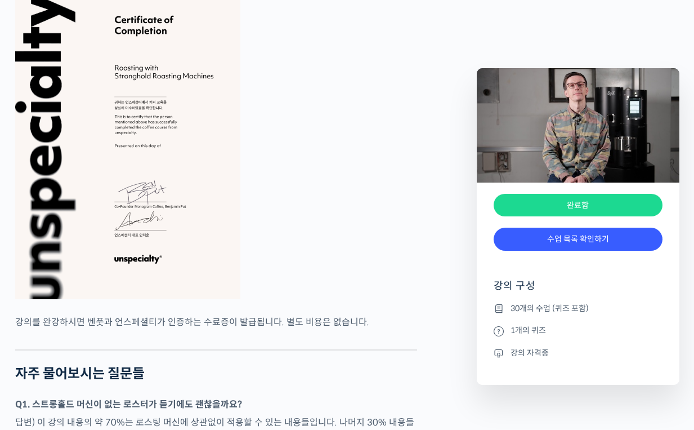
click at [176, 198] on img at bounding box center [127, 139] width 225 height 319
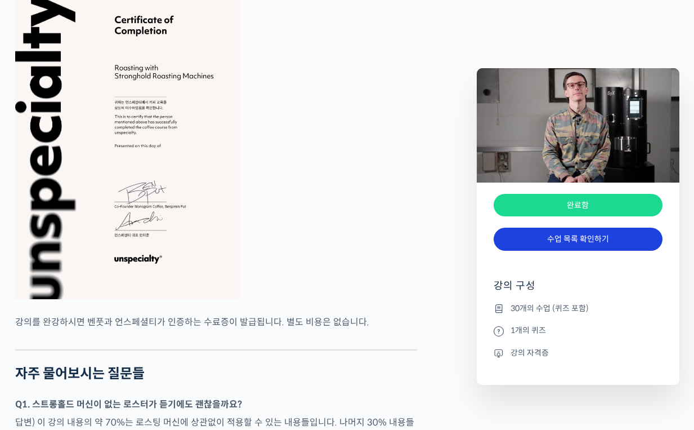
click at [606, 235] on link "수업 목록 확인하기" at bounding box center [578, 238] width 169 height 23
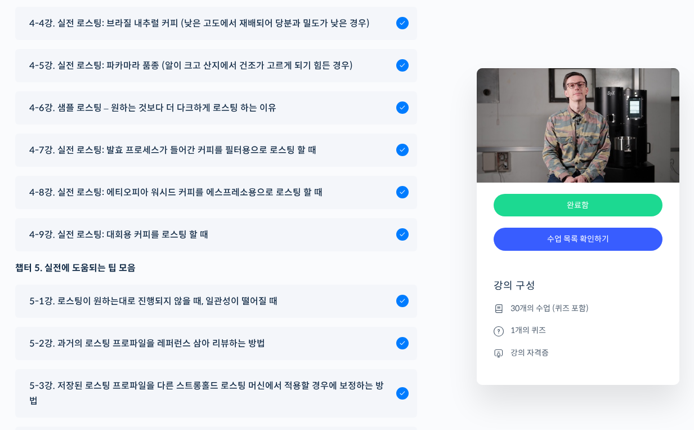
scroll to position [6822, 0]
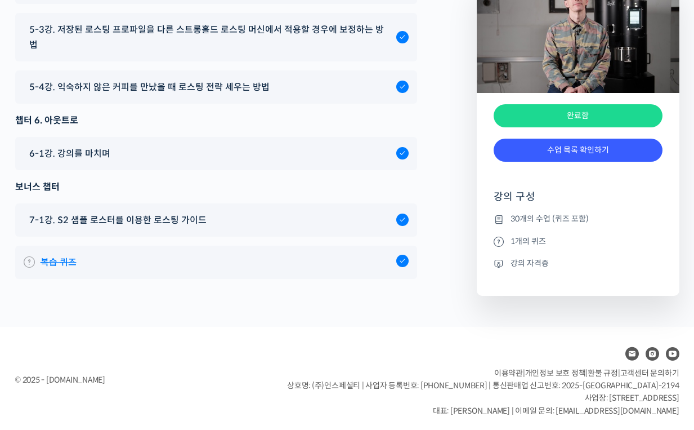
click at [188, 258] on link "복습 퀴즈" at bounding box center [216, 262] width 385 height 15
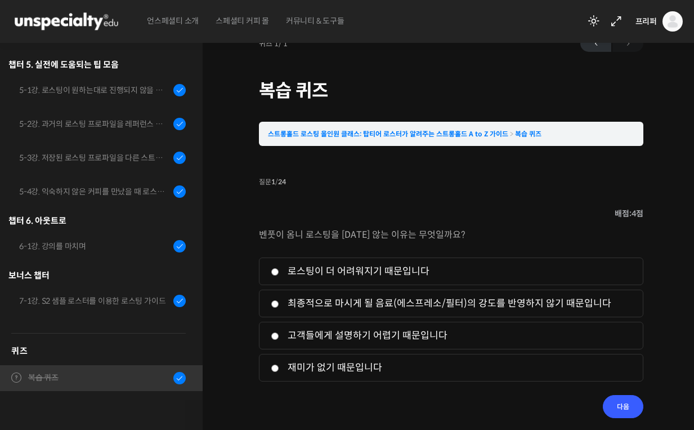
scroll to position [32, 0]
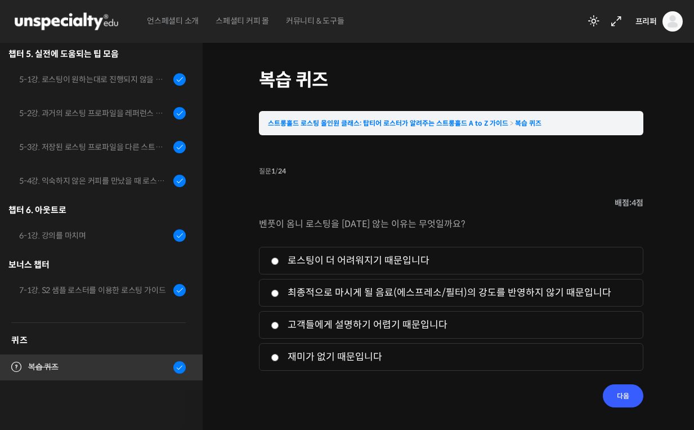
click at [20, 365] on icon at bounding box center [16, 367] width 10 height 10
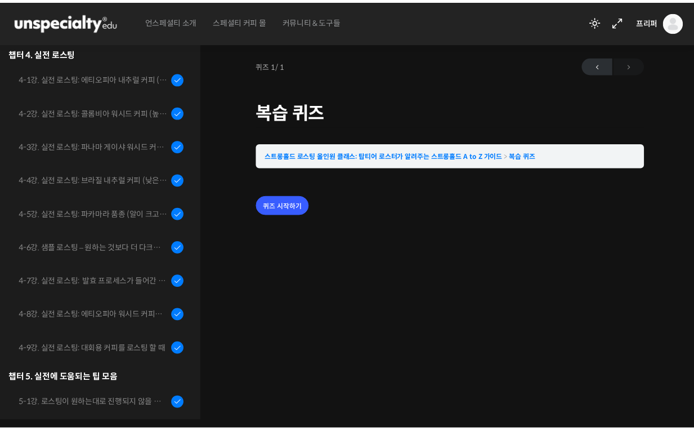
scroll to position [1023, 0]
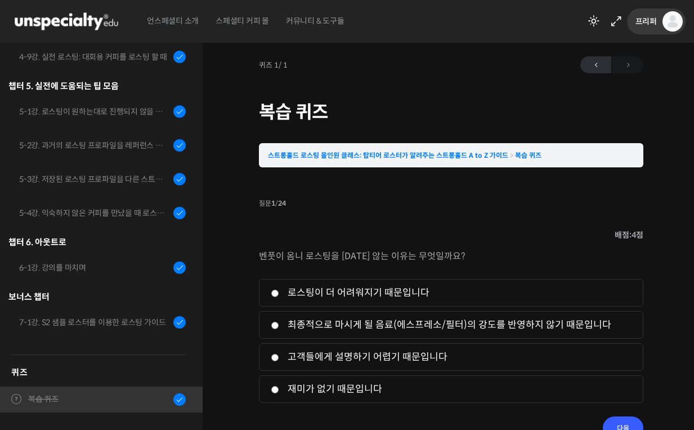
click at [667, 28] on img at bounding box center [673, 21] width 20 height 20
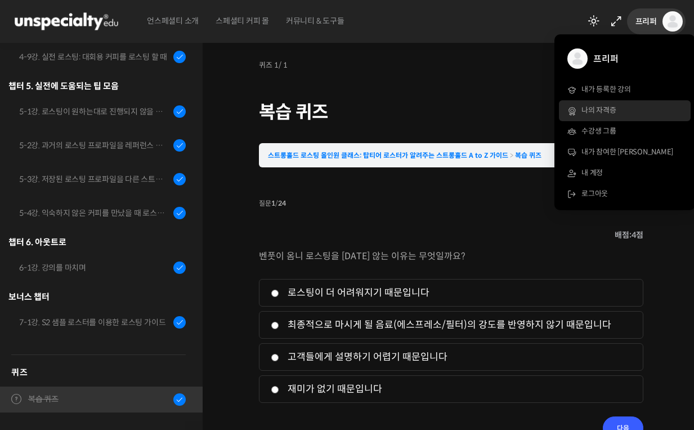
click at [613, 102] on link "나의 자격증" at bounding box center [625, 110] width 132 height 21
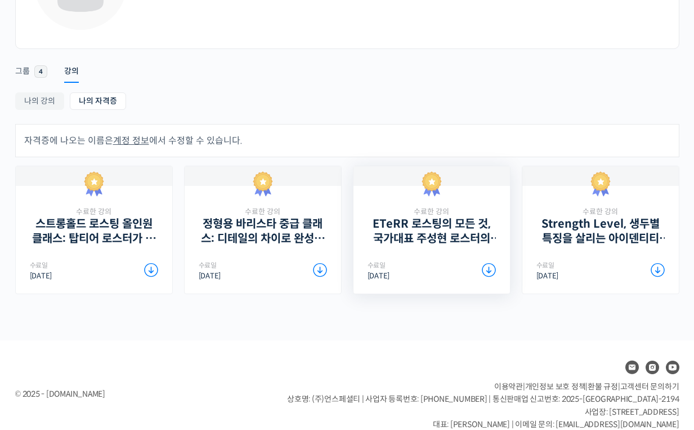
scroll to position [150, 0]
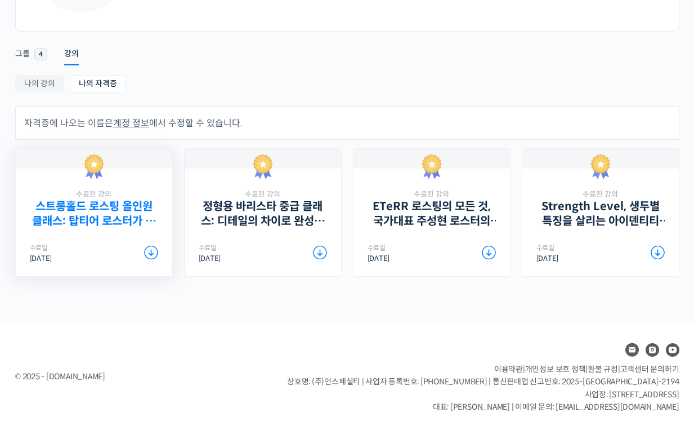
click at [133, 211] on link "스트롱홀드 로스팅 올인원 클래스: 탑티어 로스터가 알려주는 스트롱홀드 A to Z 가이드" at bounding box center [94, 213] width 128 height 28
